Goal: Find specific page/section: Find specific page/section

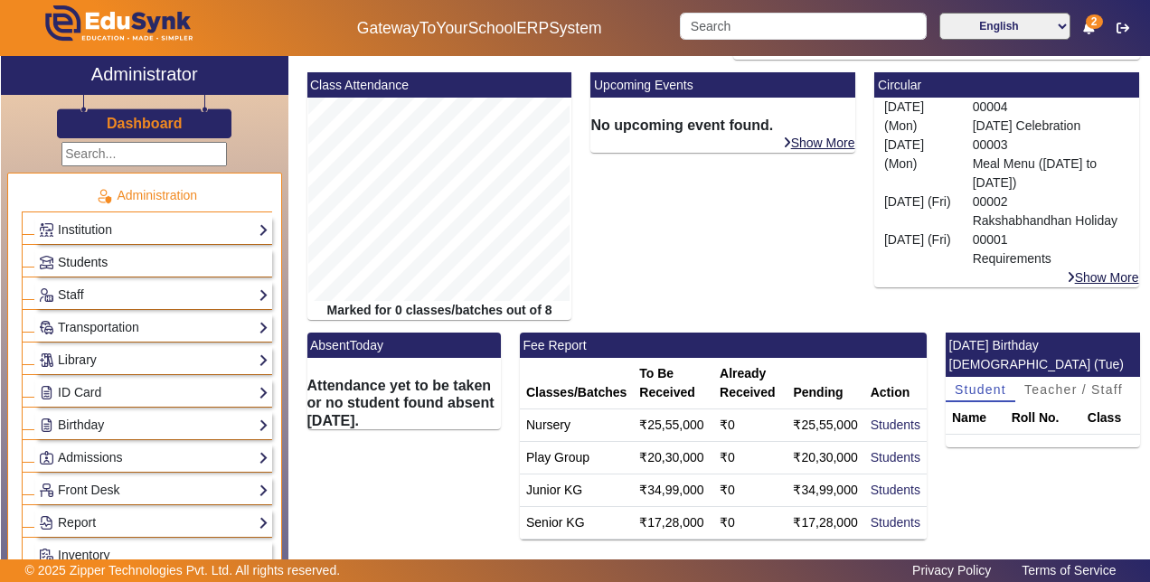
click at [89, 260] on span "Students" at bounding box center [83, 262] width 50 height 14
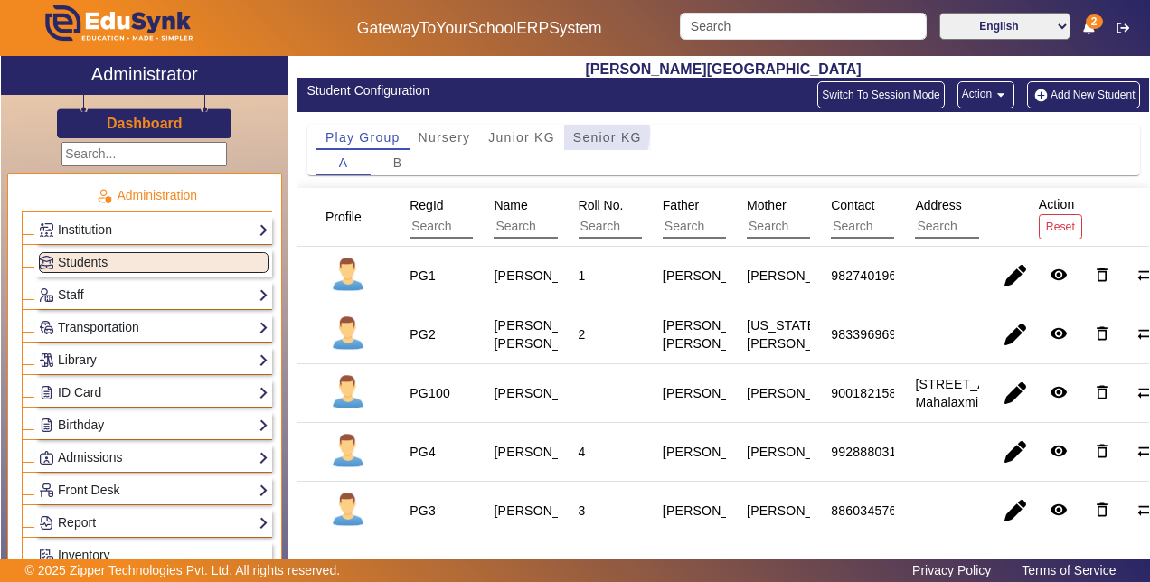
click at [586, 133] on span "Senior KG" at bounding box center [607, 137] width 69 height 13
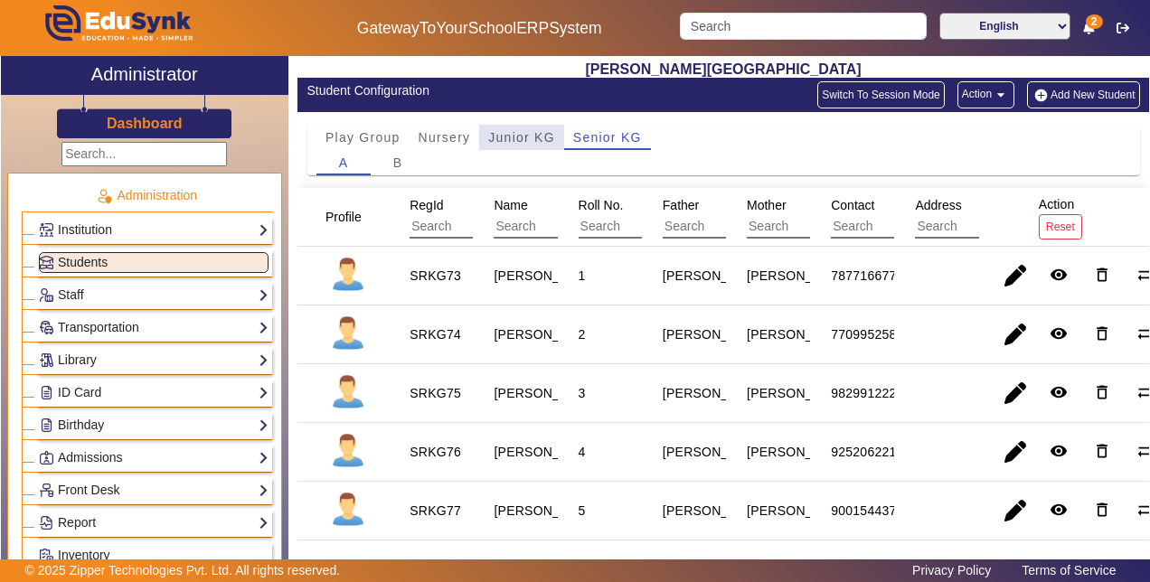
click at [519, 132] on span "Junior KG" at bounding box center [521, 137] width 67 height 13
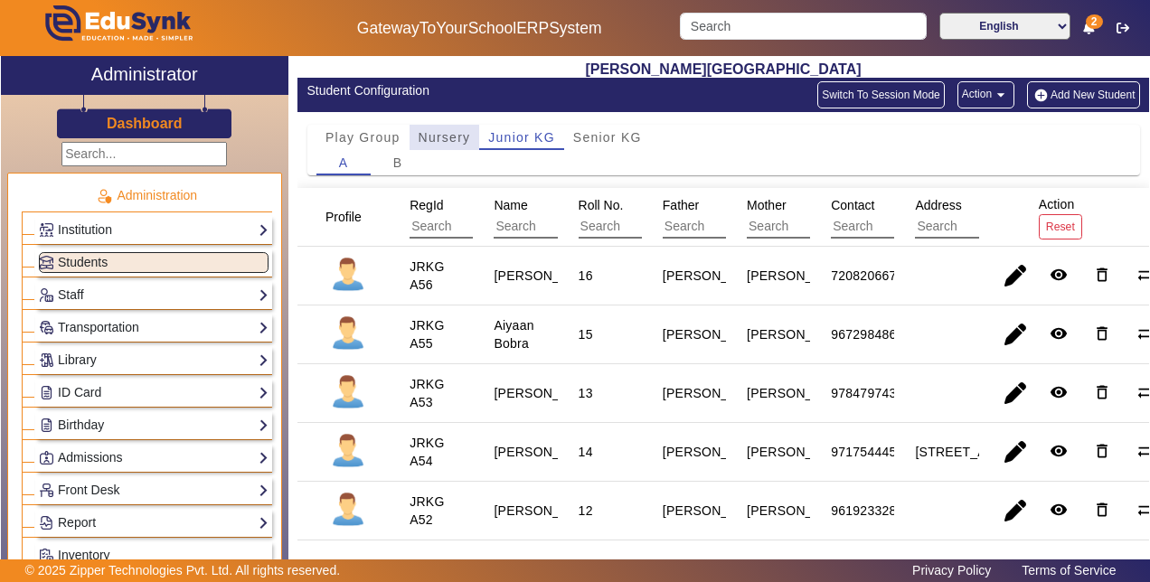
click at [441, 132] on span "Nursery" at bounding box center [445, 137] width 52 height 13
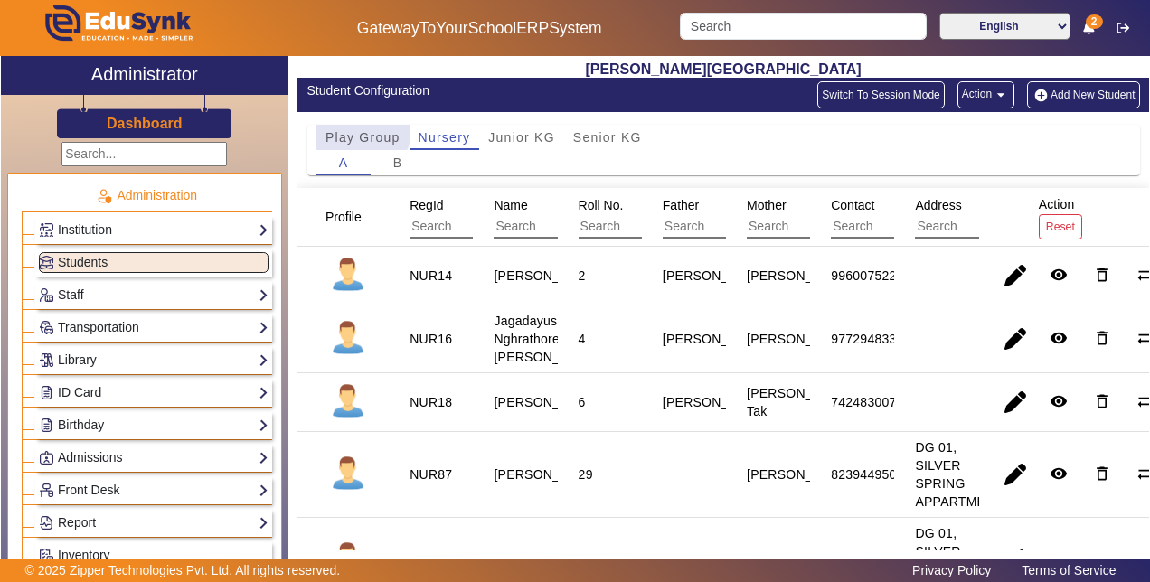
click at [361, 131] on span "Play Group" at bounding box center [362, 137] width 75 height 13
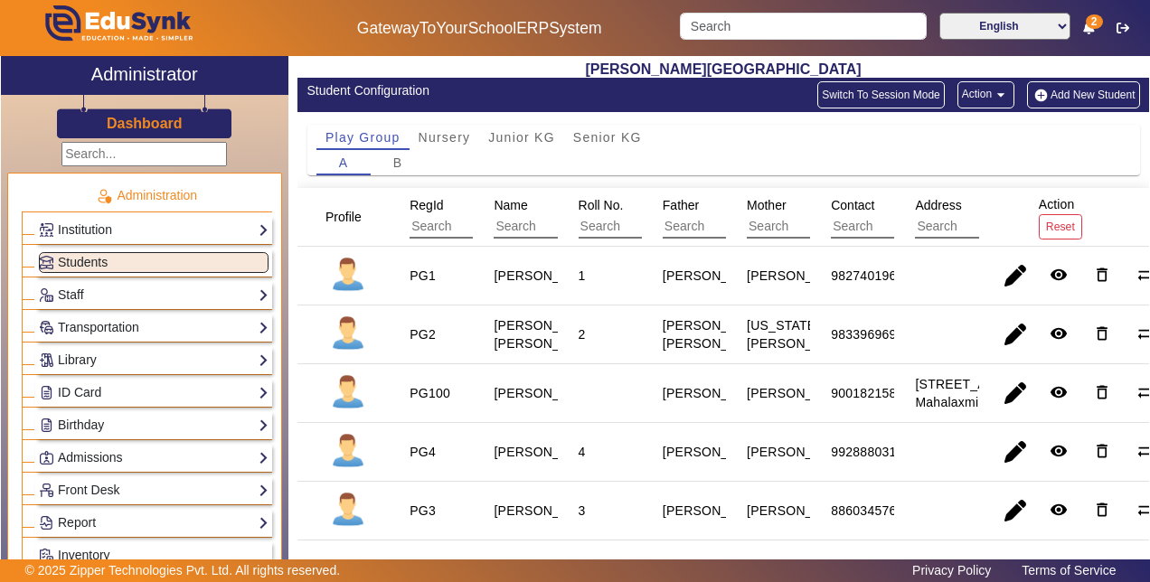
click at [268, 549] on ul "Administration Institution Institution Details Session Configuration Classes/Ba…" at bounding box center [144, 497] width 275 height 649
click at [275, 554] on div "Administration Institution Institution Details Session Configuration Classes/Ba…" at bounding box center [144, 356] width 287 height 437
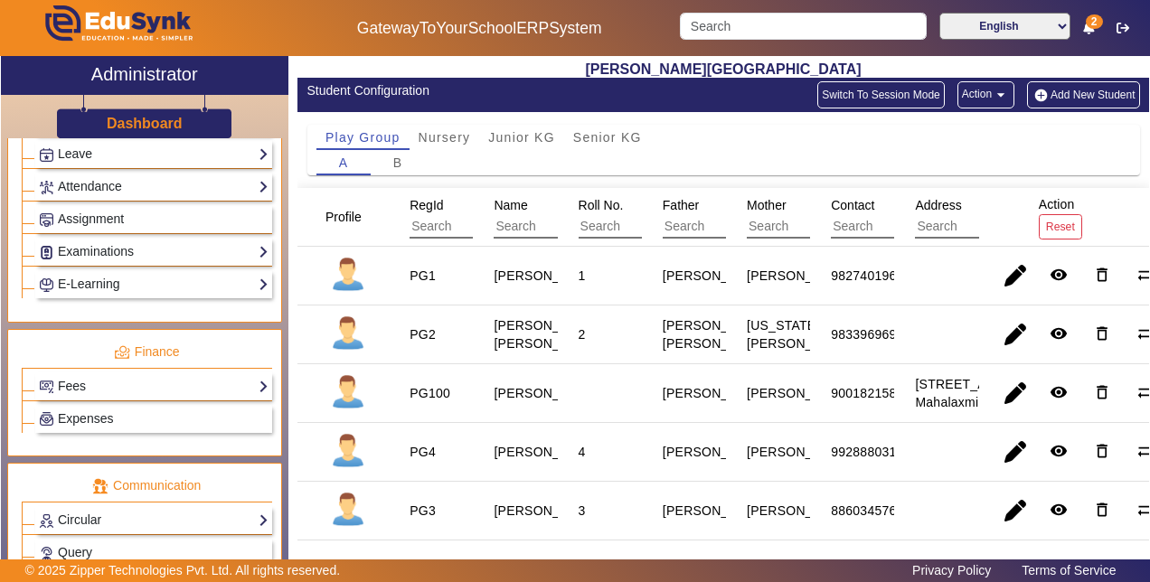
scroll to position [865, 0]
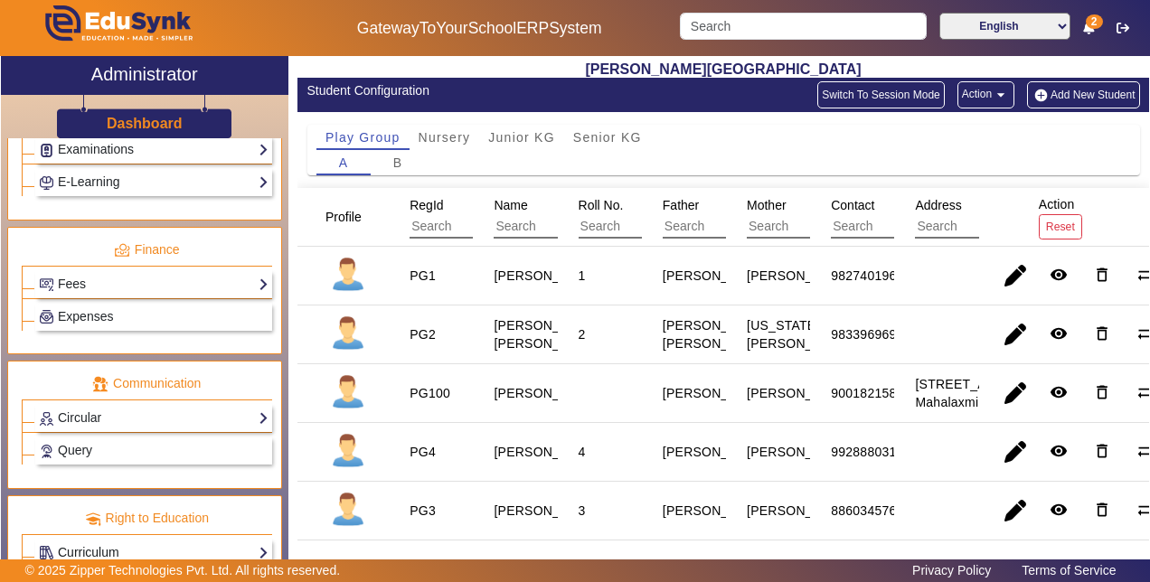
click at [162, 542] on link "Curriculum" at bounding box center [154, 552] width 230 height 21
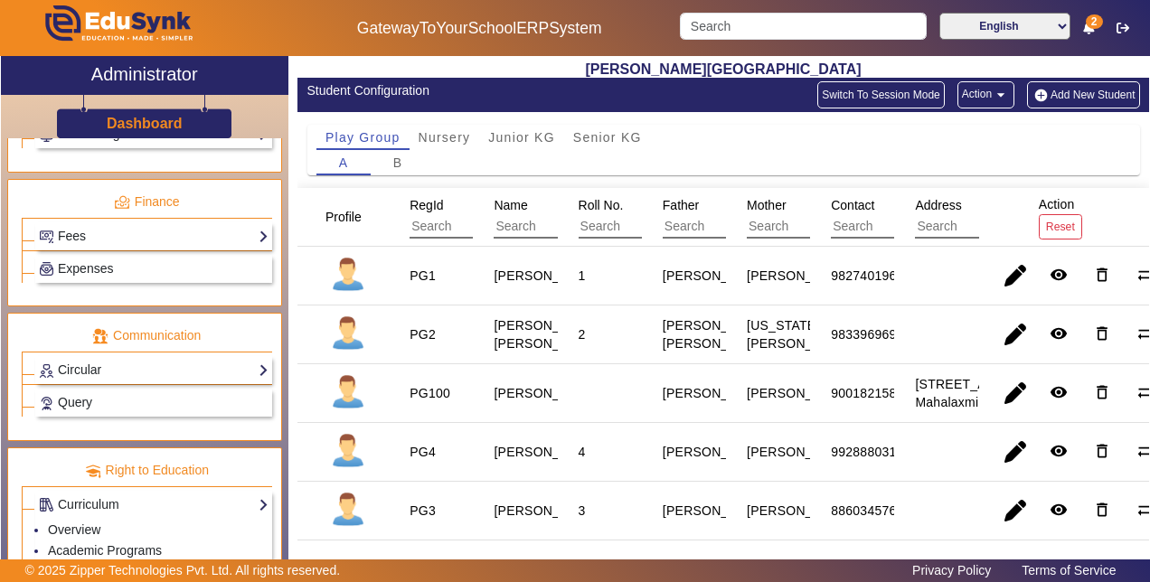
scroll to position [938, 0]
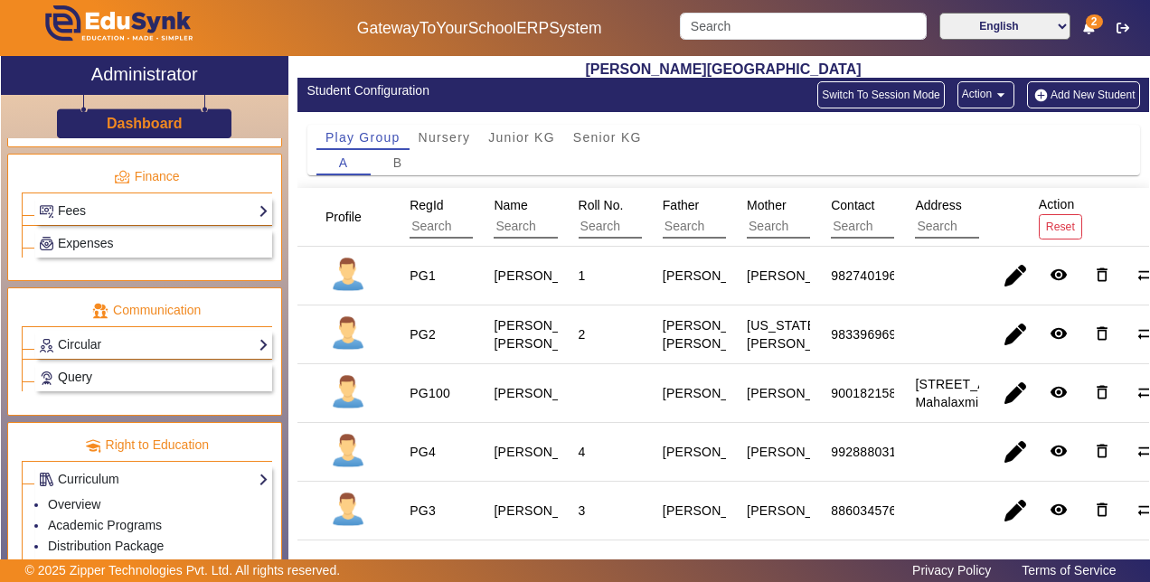
click at [114, 367] on link "Query" at bounding box center [154, 377] width 230 height 21
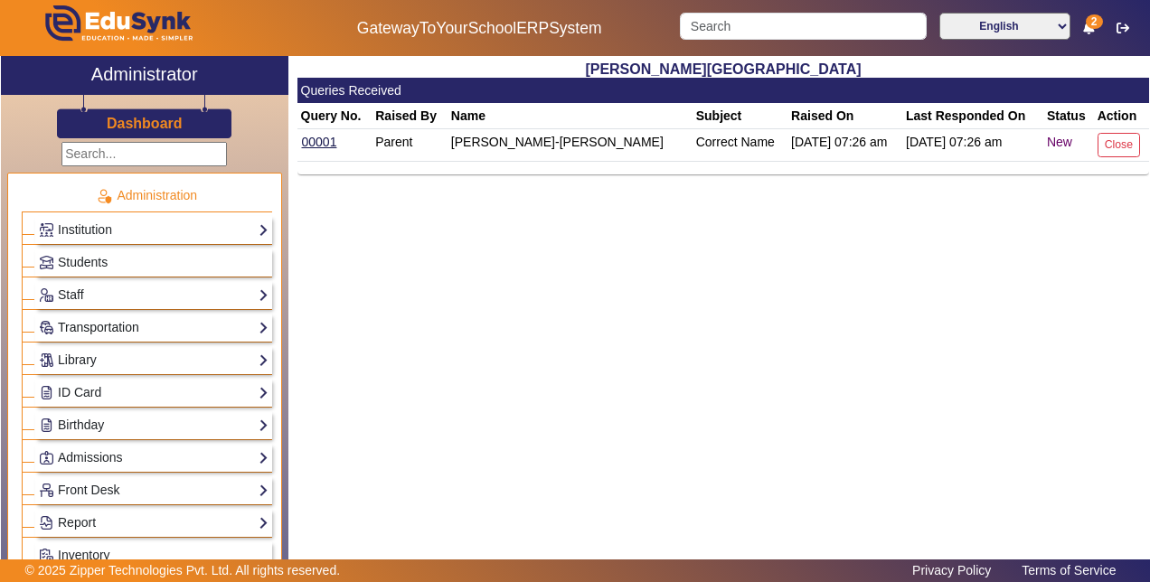
click at [107, 325] on link "Transportation" at bounding box center [154, 327] width 230 height 21
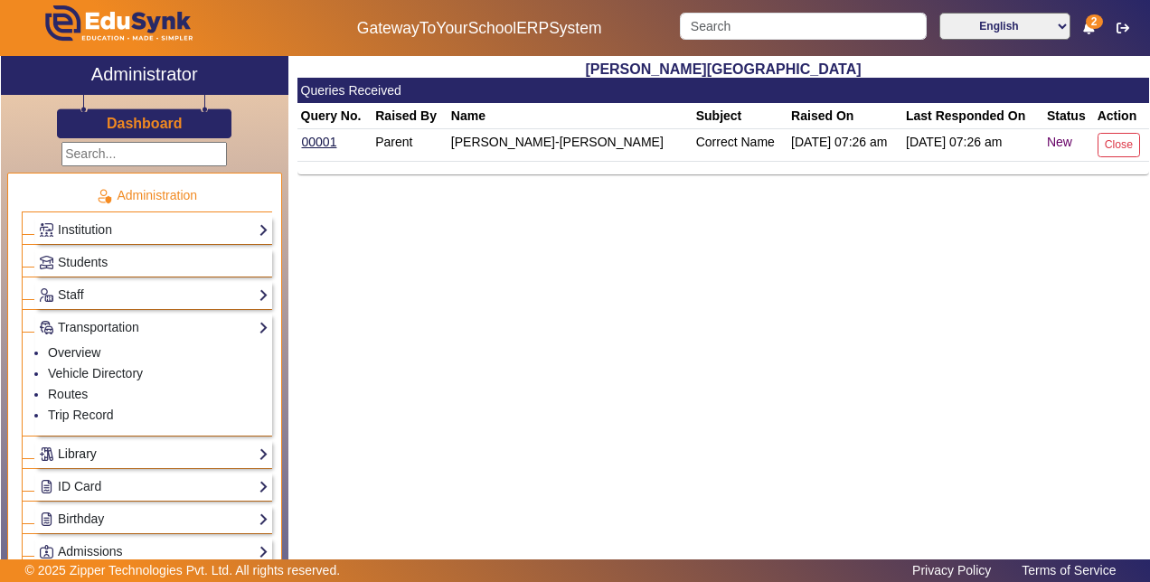
click at [92, 444] on link "Library" at bounding box center [154, 454] width 230 height 21
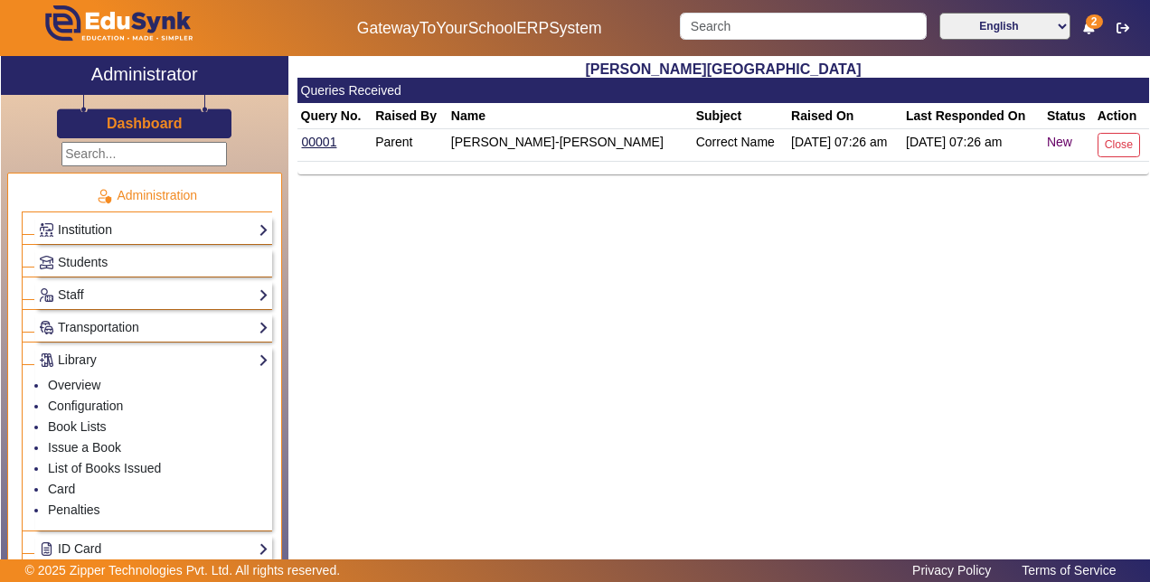
click at [95, 229] on link "Institution" at bounding box center [154, 230] width 230 height 21
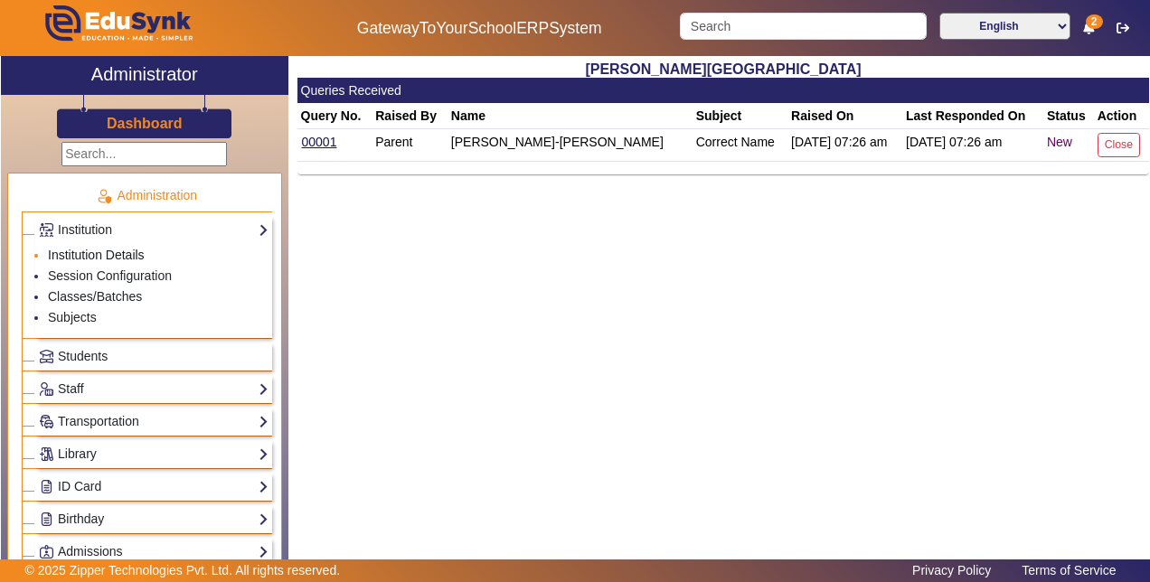
click at [123, 259] on link "Institution Details" at bounding box center [96, 255] width 97 height 14
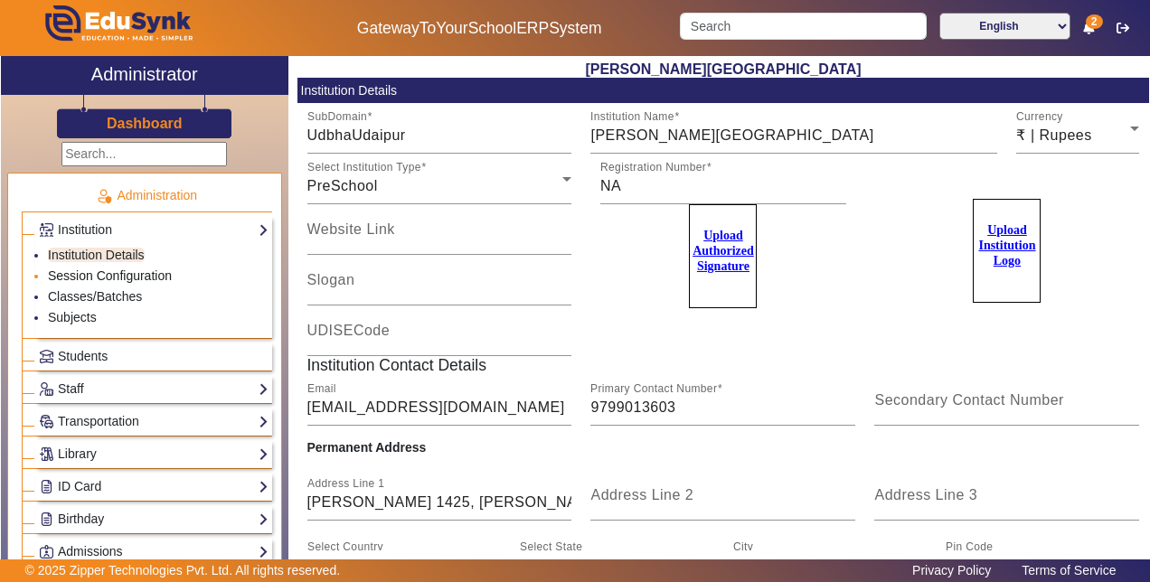
click at [87, 278] on link "Session Configuration" at bounding box center [110, 275] width 124 height 14
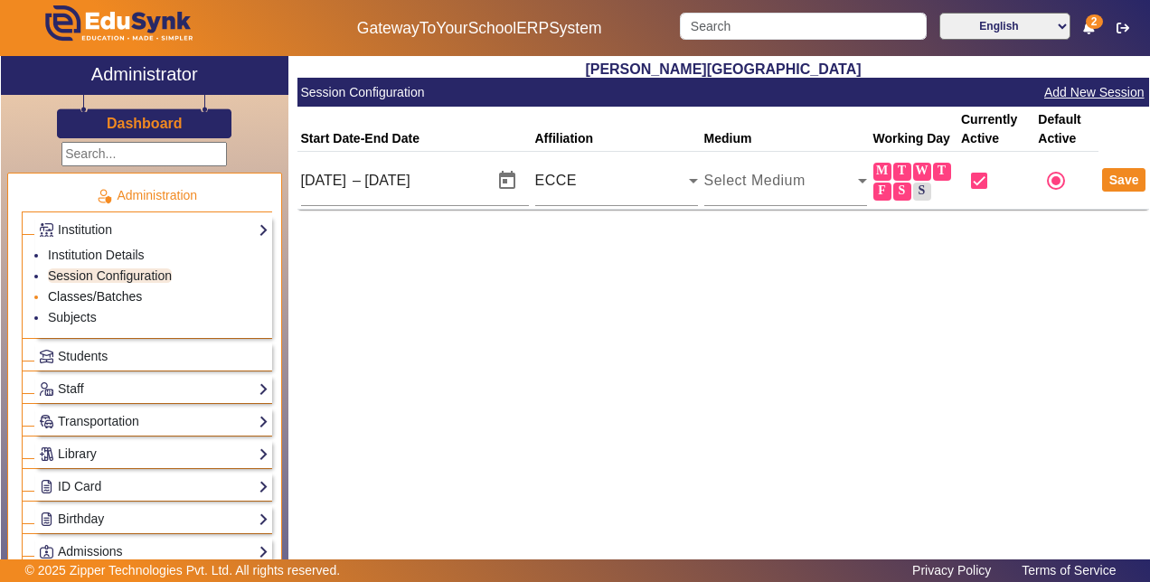
click at [83, 295] on link "Classes/Batches" at bounding box center [95, 296] width 94 height 14
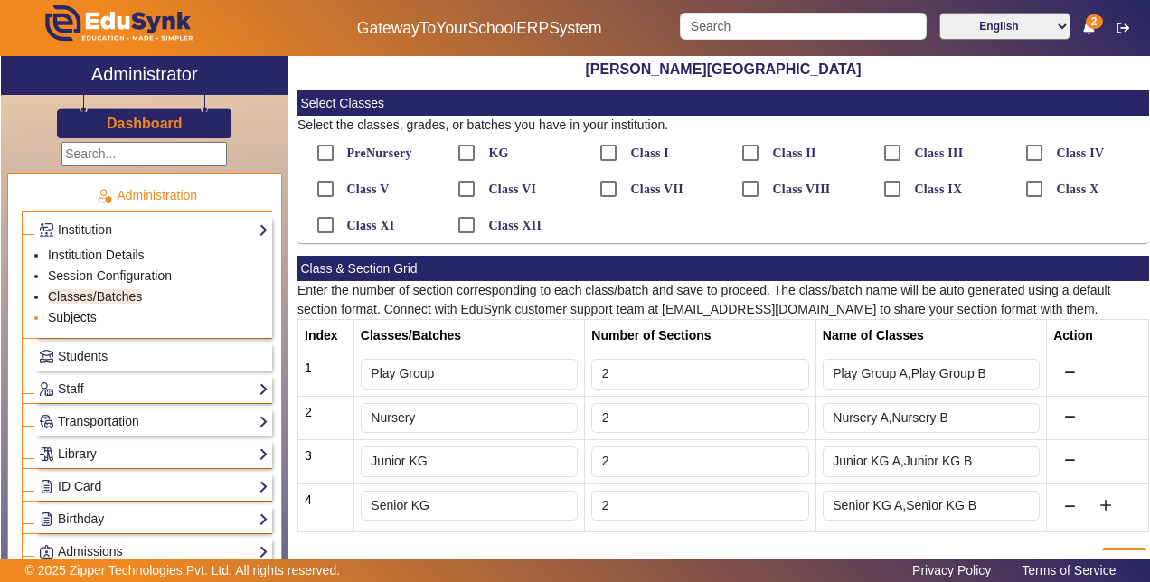
click at [66, 311] on link "Subjects" at bounding box center [72, 317] width 49 height 14
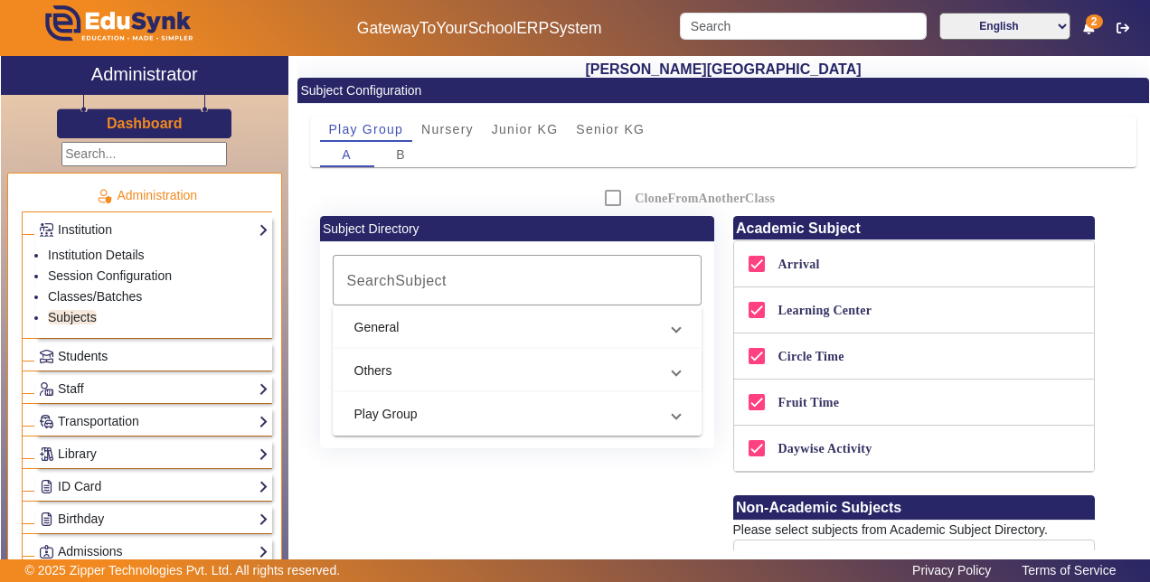
click at [68, 356] on span "Students" at bounding box center [83, 356] width 50 height 14
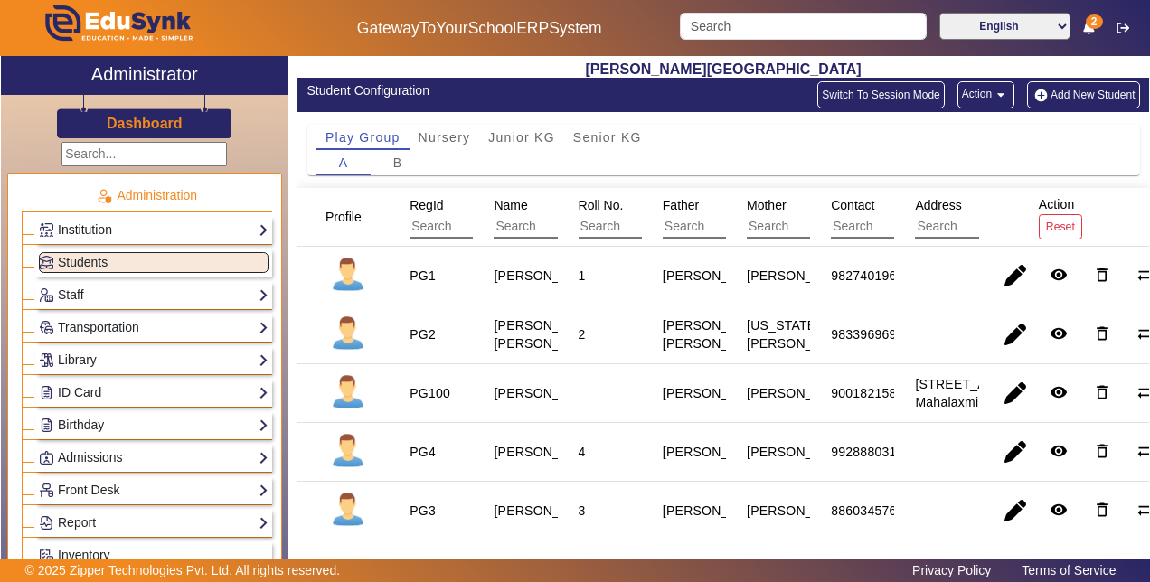
click at [115, 227] on link "Institution" at bounding box center [154, 230] width 230 height 21
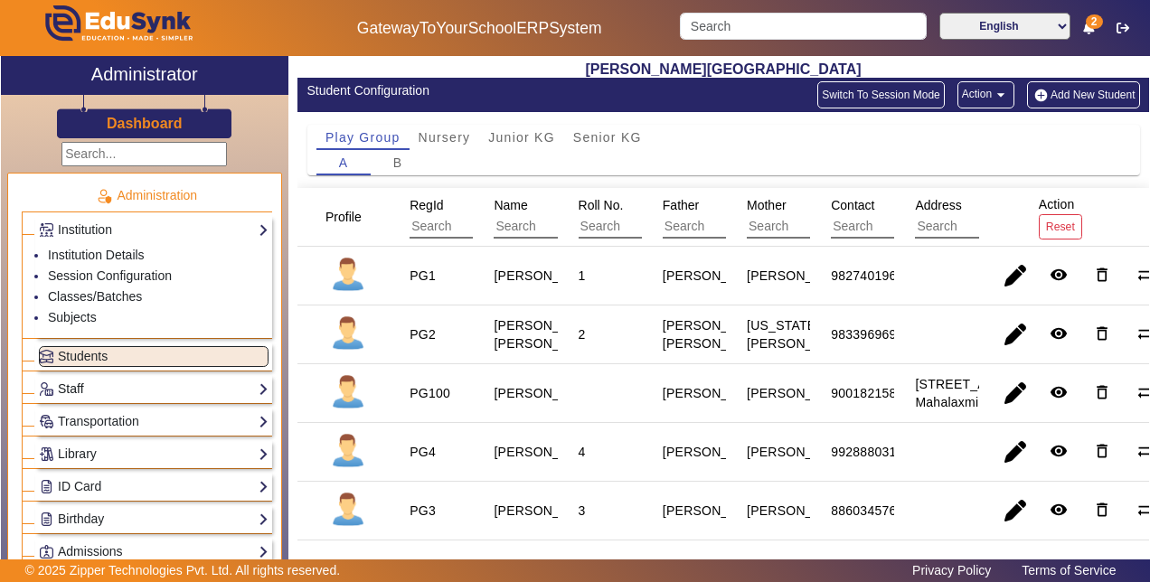
click at [82, 383] on link "Staff" at bounding box center [154, 389] width 230 height 21
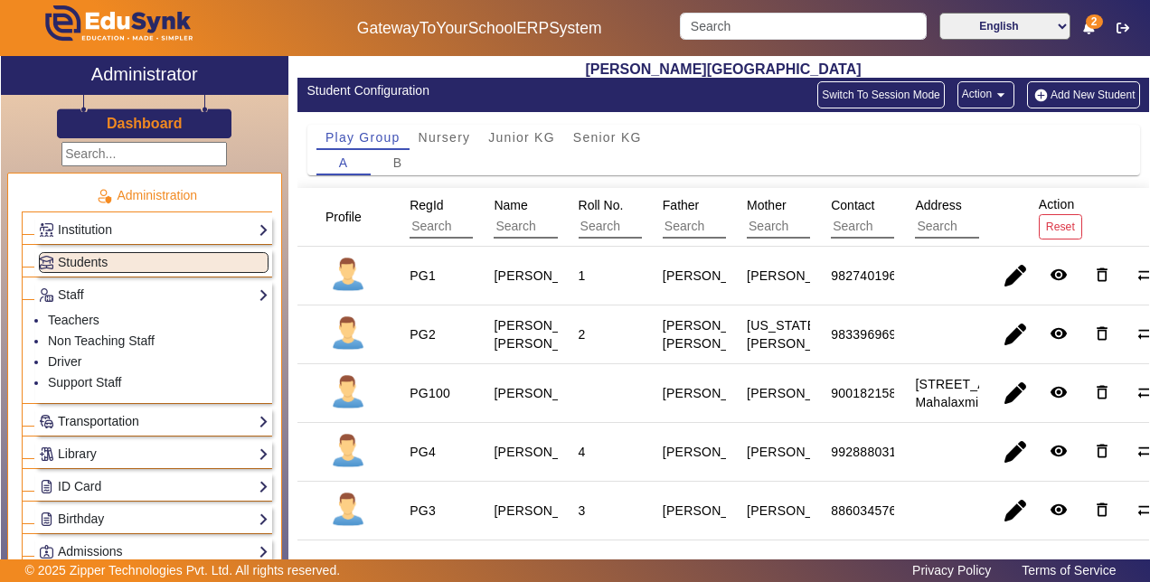
click at [85, 411] on link "Transportation" at bounding box center [154, 421] width 230 height 21
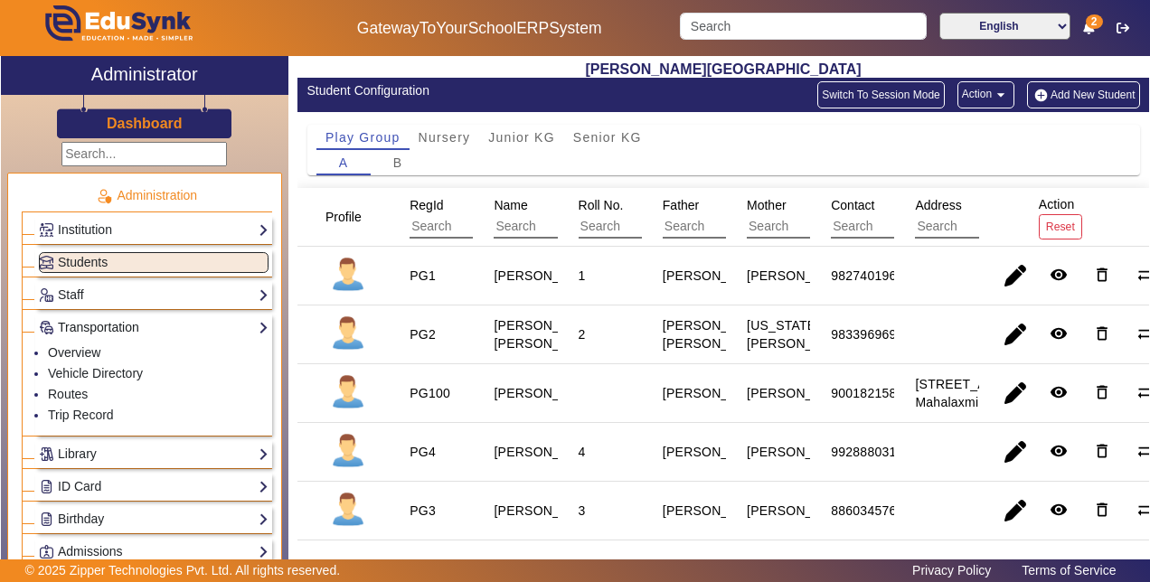
click at [108, 324] on link "Transportation" at bounding box center [154, 327] width 230 height 21
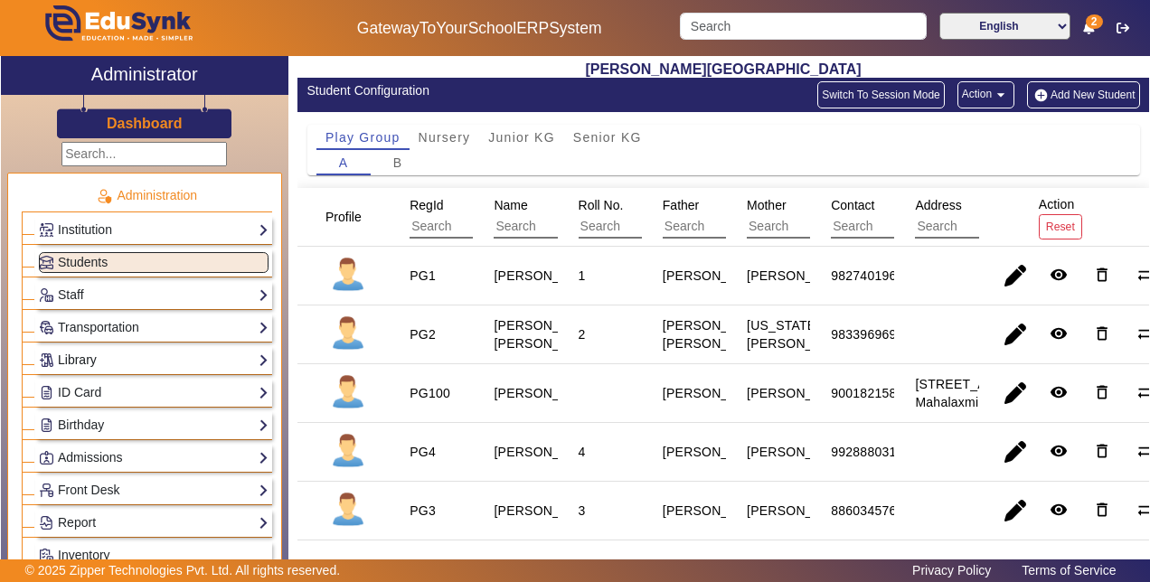
click at [99, 356] on link "Library" at bounding box center [154, 360] width 230 height 21
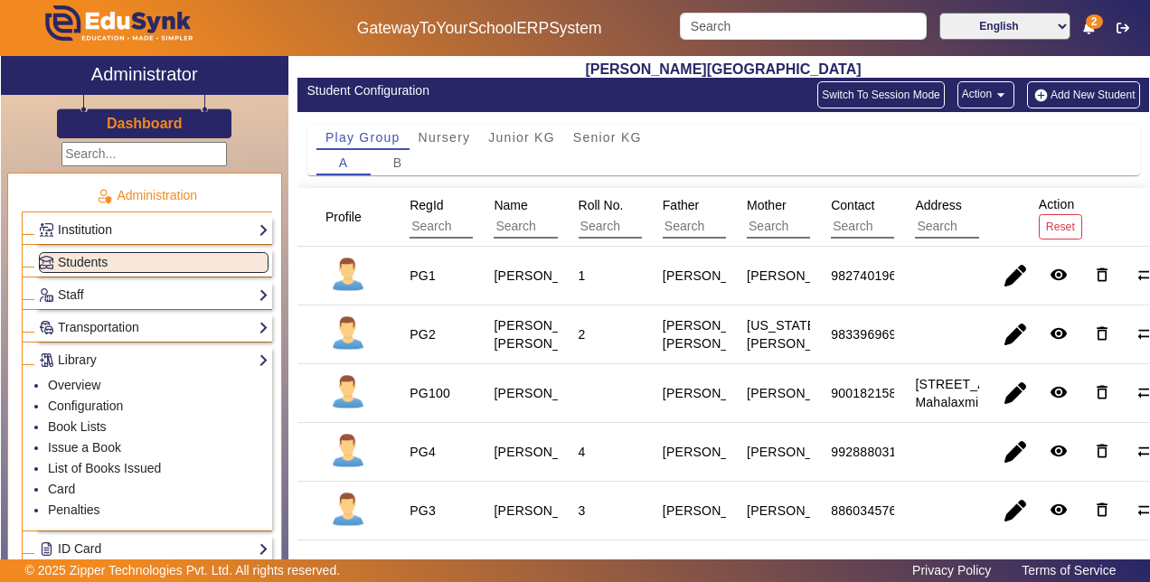
click at [89, 224] on link "Institution" at bounding box center [154, 230] width 230 height 21
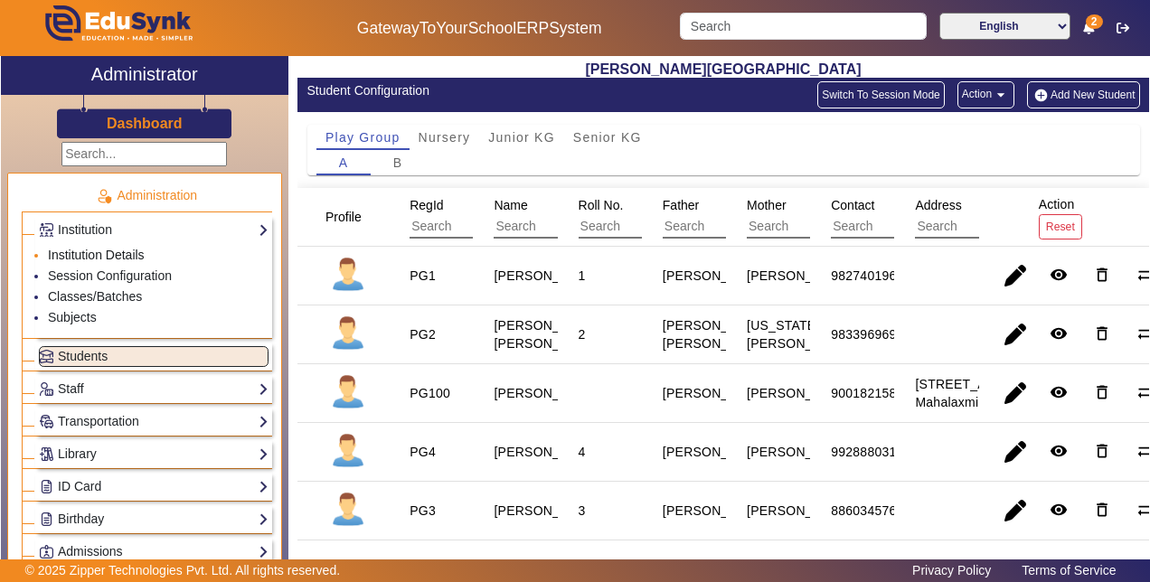
click at [98, 249] on link "Institution Details" at bounding box center [96, 255] width 97 height 14
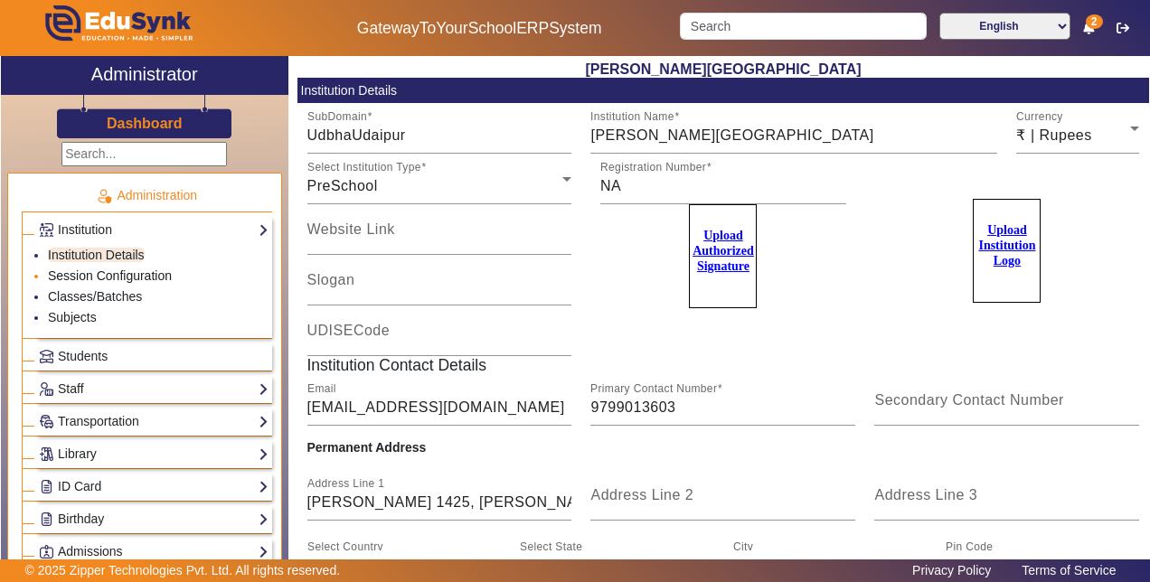
click at [85, 270] on link "Session Configuration" at bounding box center [110, 275] width 124 height 14
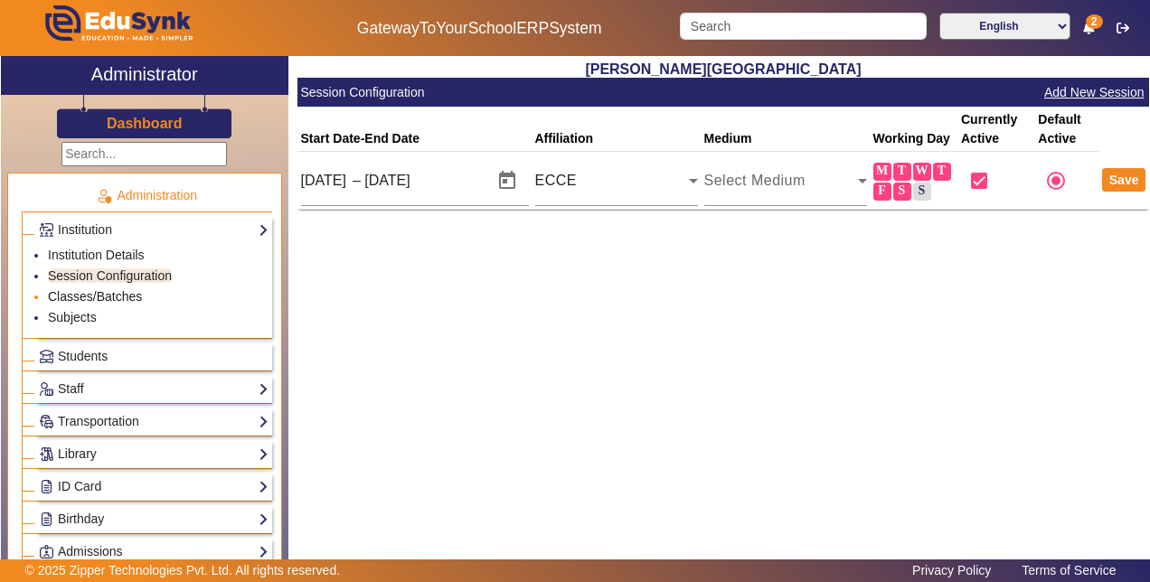
click at [72, 291] on link "Classes/Batches" at bounding box center [95, 296] width 94 height 14
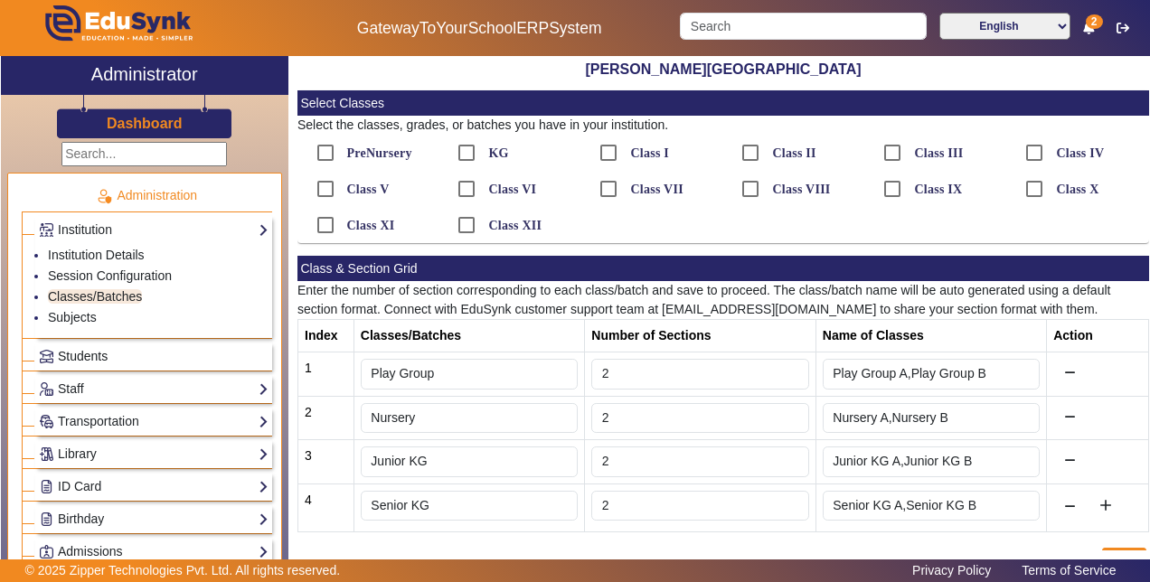
click at [119, 348] on link "Students" at bounding box center [154, 356] width 230 height 21
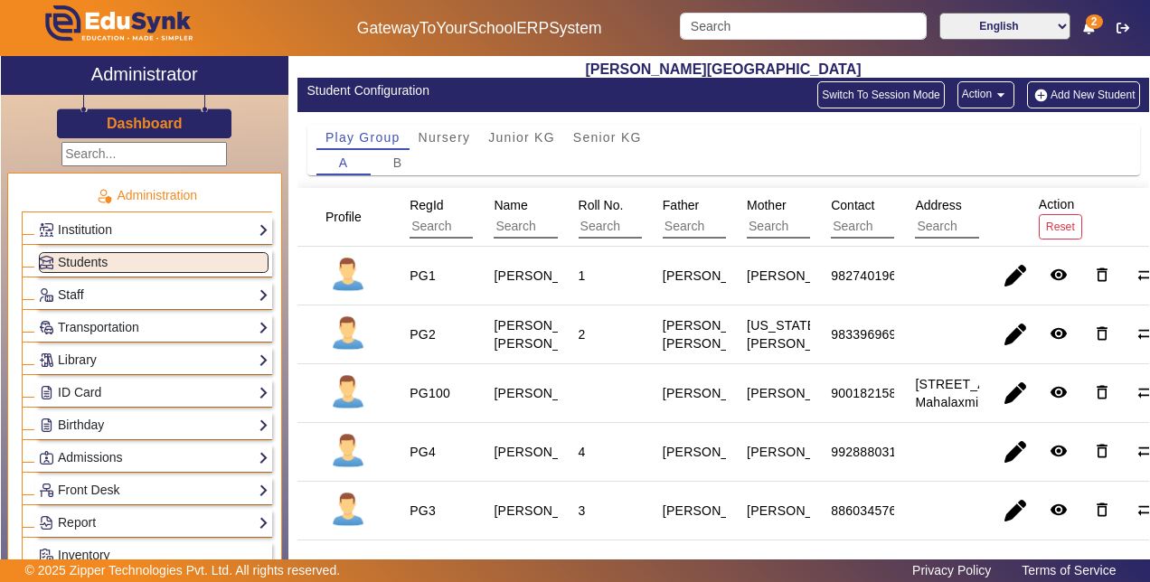
click at [127, 287] on link "Staff" at bounding box center [154, 295] width 230 height 21
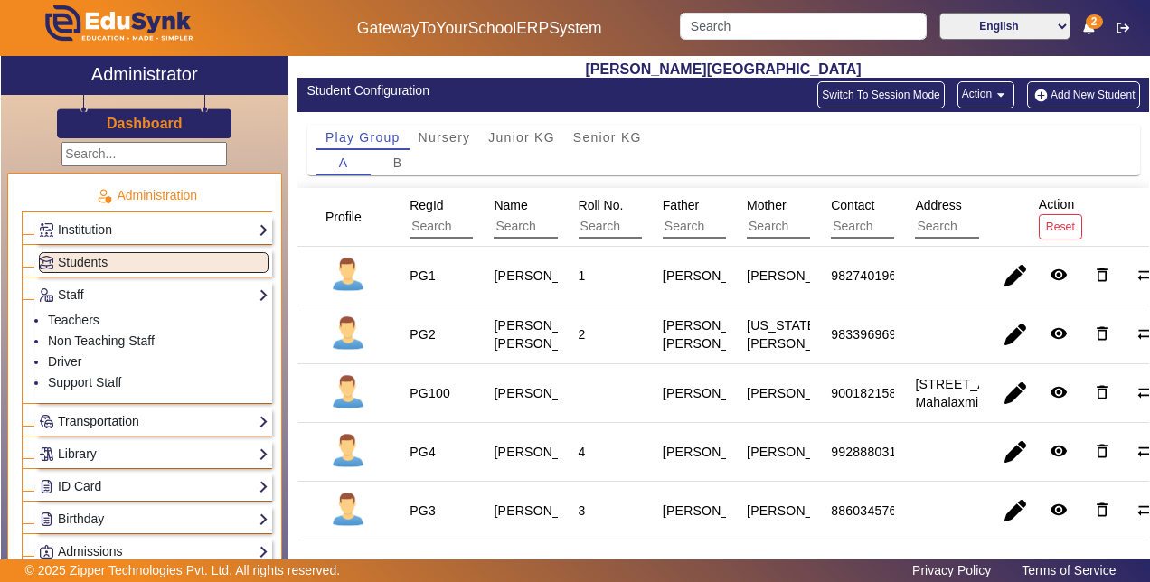
click at [109, 414] on link "Transportation" at bounding box center [154, 421] width 230 height 21
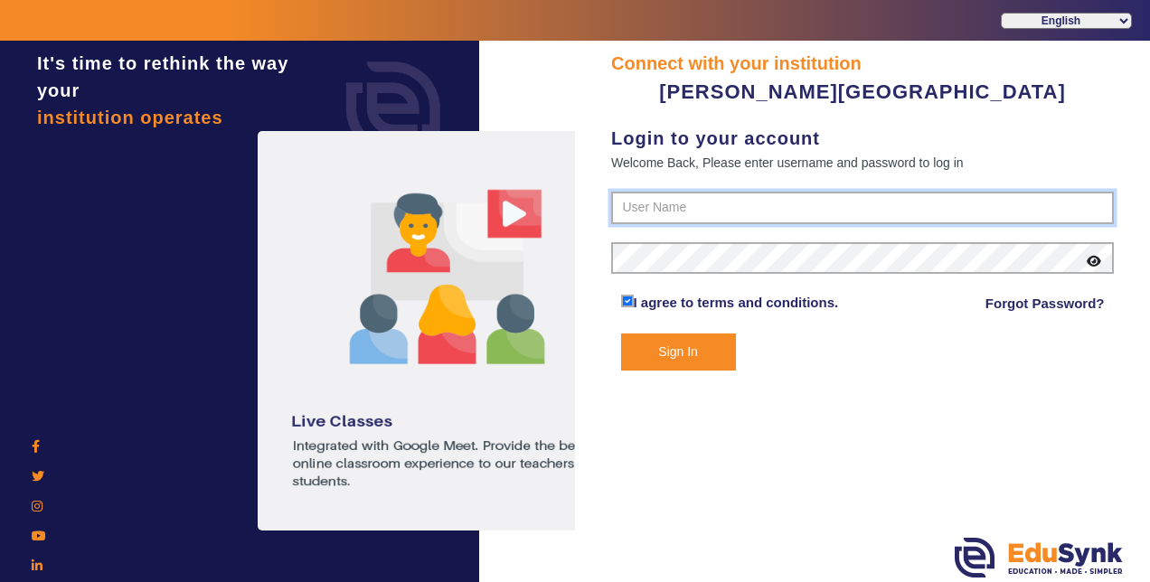
type input "9799013603"
click at [690, 343] on button "Sign In" at bounding box center [678, 352] width 115 height 37
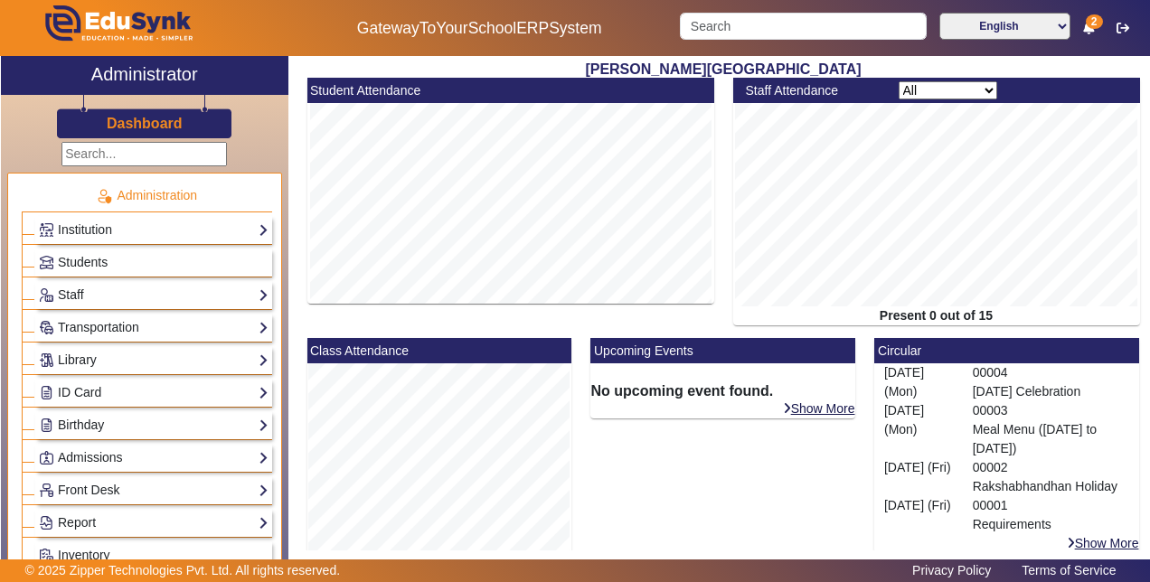
click at [983, 88] on select "All Teacher Non-Teaching" at bounding box center [947, 90] width 99 height 18
click at [87, 222] on link "Institution" at bounding box center [154, 230] width 230 height 21
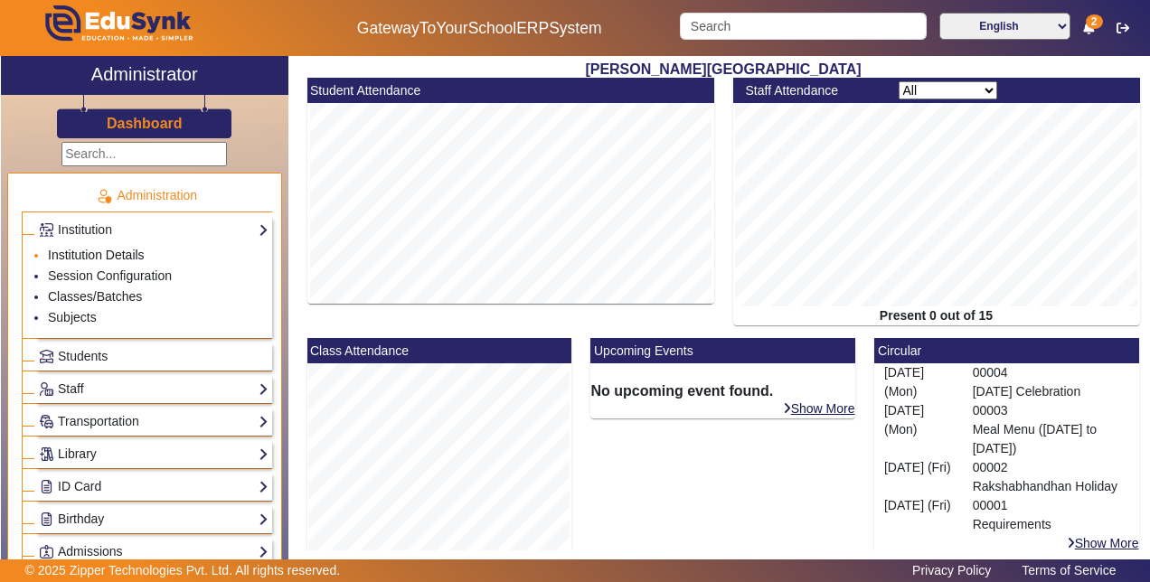
click at [108, 248] on link "Institution Details" at bounding box center [96, 255] width 97 height 14
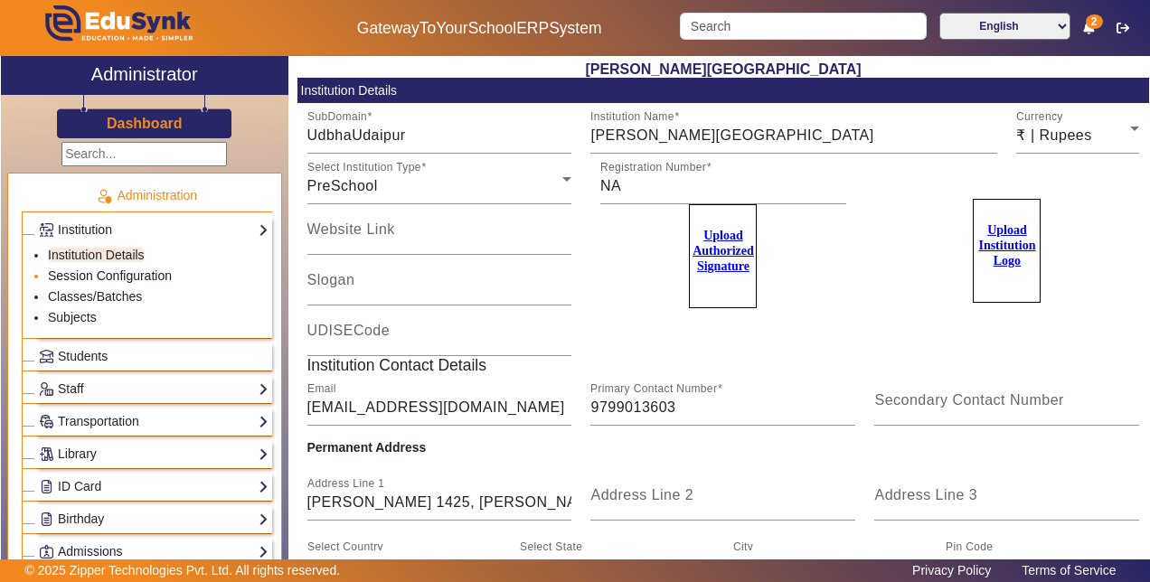
click at [136, 269] on link "Session Configuration" at bounding box center [110, 275] width 124 height 14
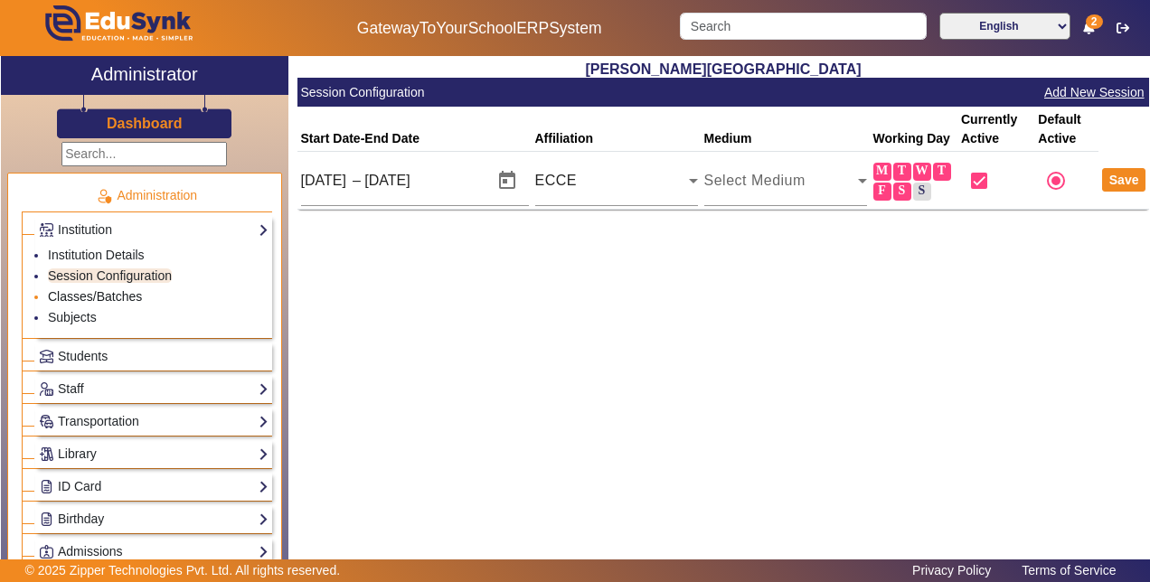
click at [96, 292] on link "Classes/Batches" at bounding box center [95, 296] width 94 height 14
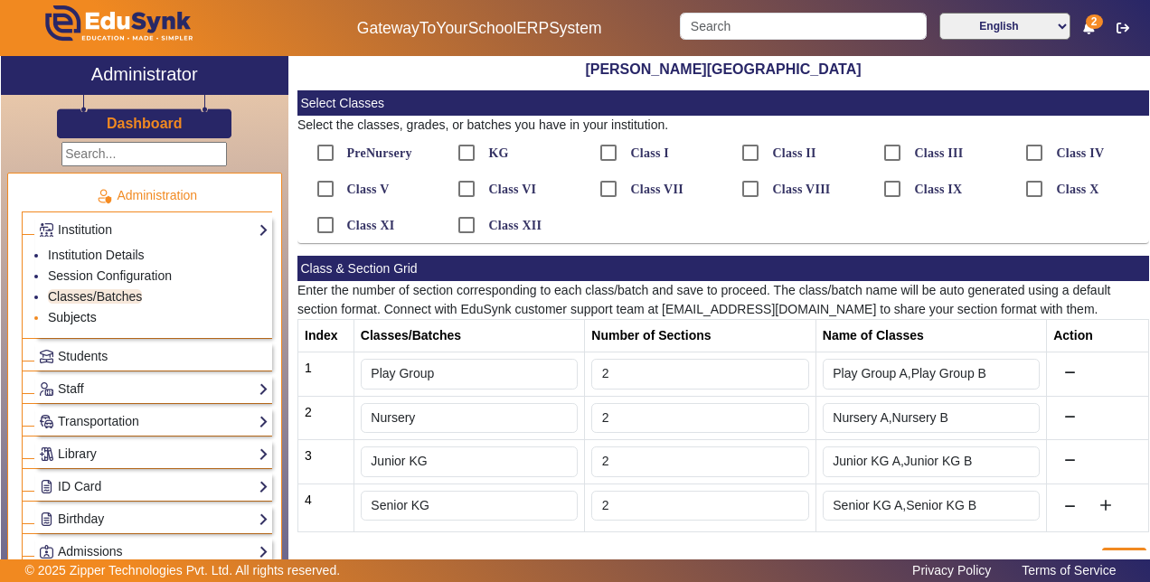
click at [80, 315] on link "Subjects" at bounding box center [72, 317] width 49 height 14
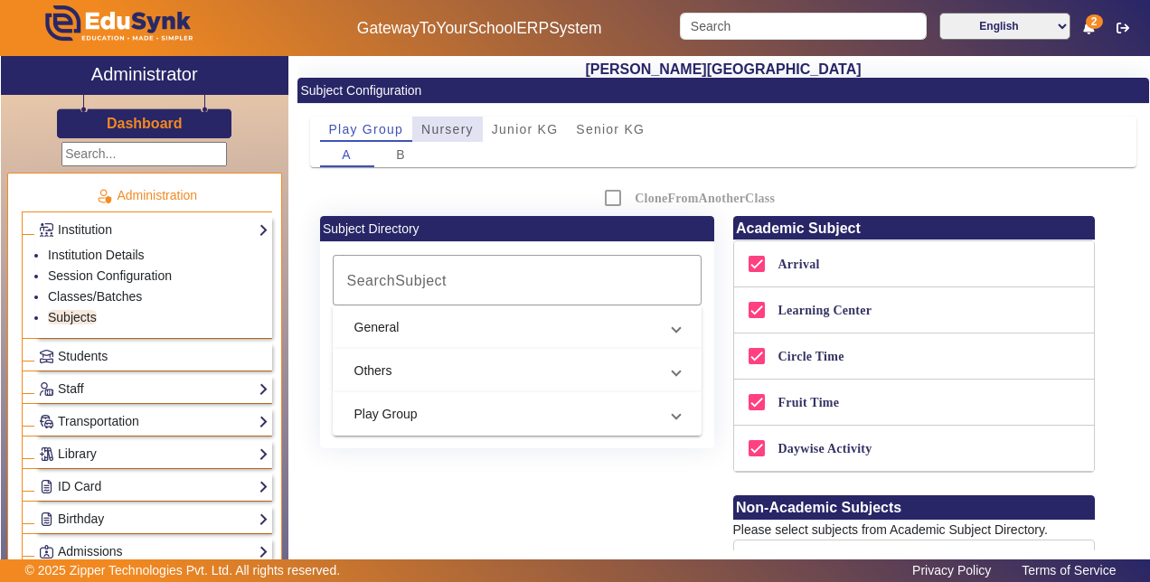
click at [450, 123] on span "Nursery" at bounding box center [447, 129] width 52 height 13
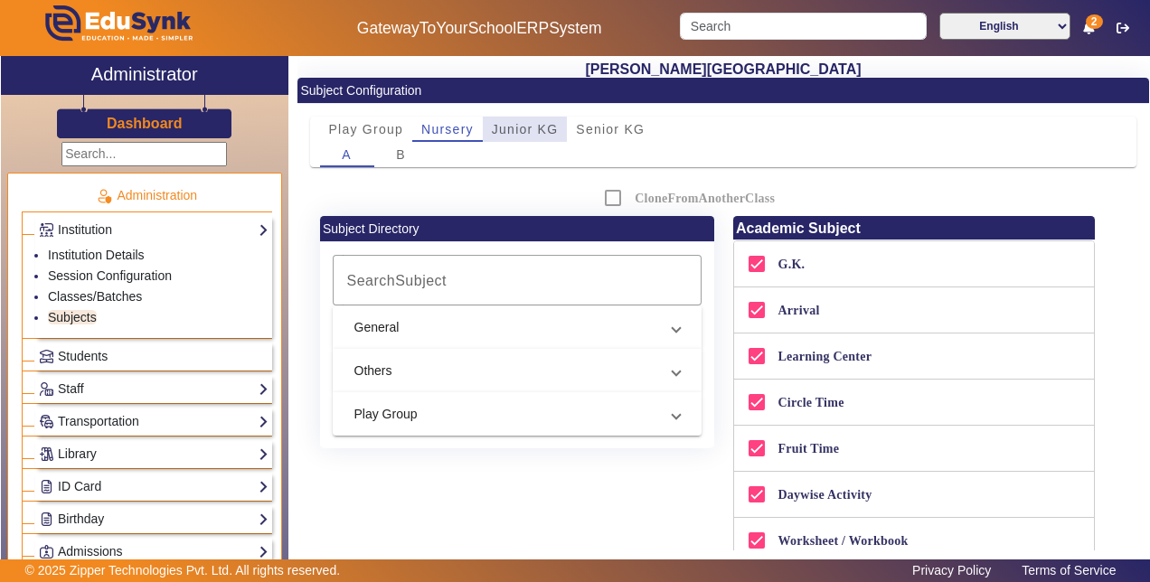
click at [526, 123] on span "Junior KG" at bounding box center [525, 129] width 67 height 13
click at [618, 124] on span "Senior KG" at bounding box center [610, 129] width 69 height 13
click at [363, 125] on span "Play Group" at bounding box center [366, 129] width 75 height 13
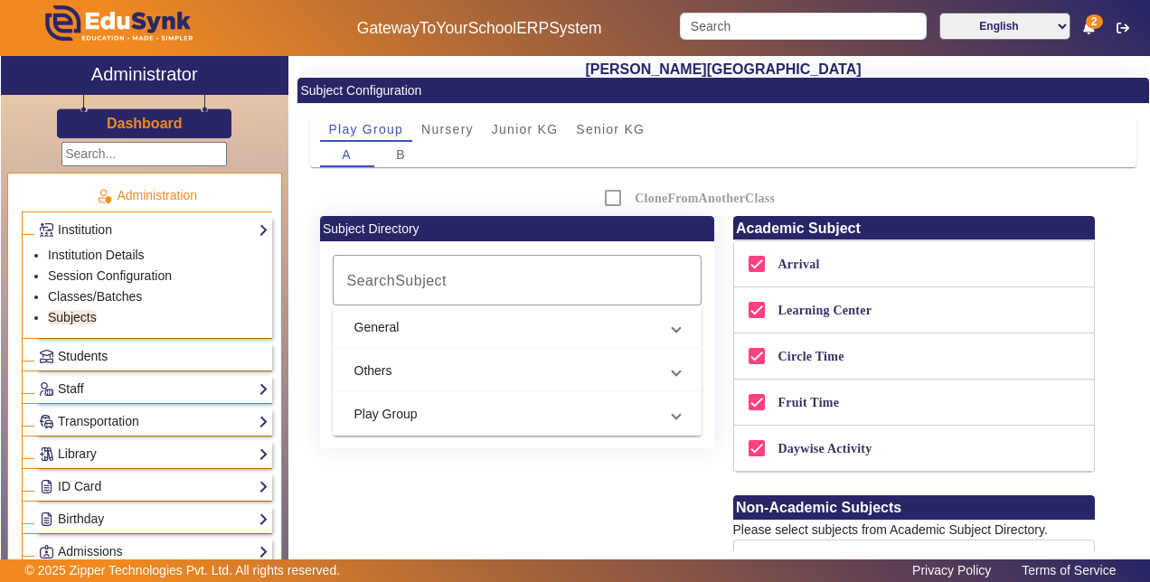
click at [129, 354] on link "Students" at bounding box center [154, 356] width 230 height 21
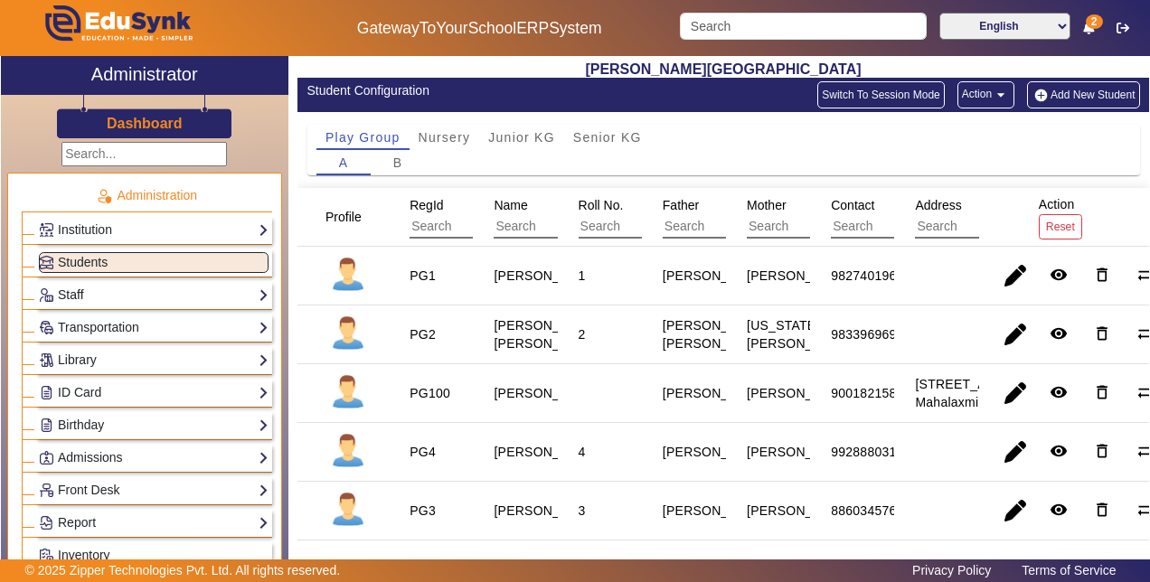
click at [83, 285] on link "Staff" at bounding box center [154, 295] width 230 height 21
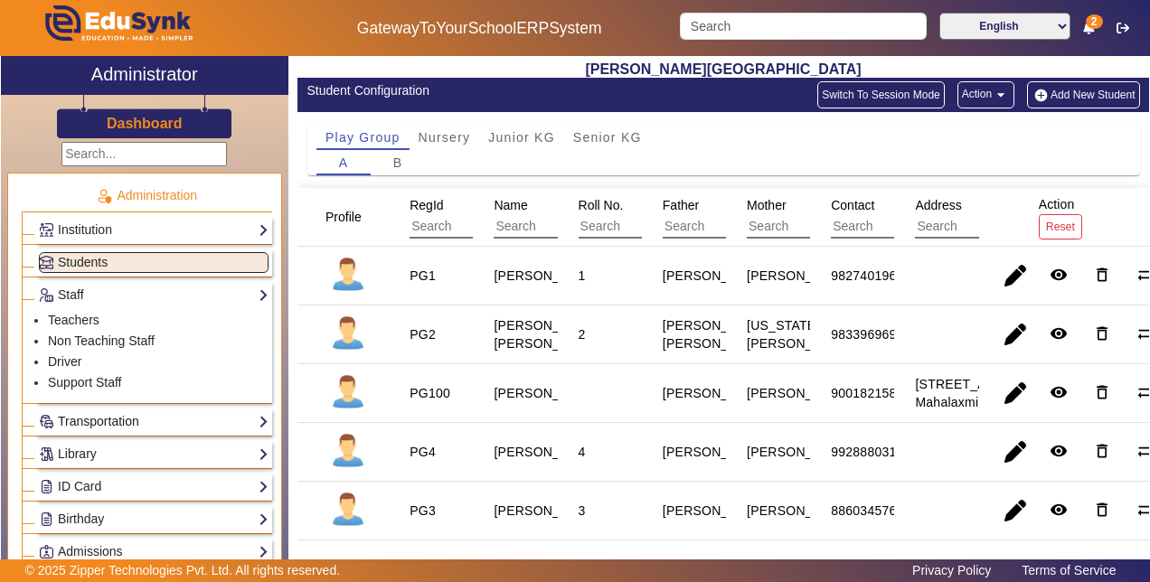
click at [193, 415] on link "Transportation" at bounding box center [154, 421] width 230 height 21
